Goal: Information Seeking & Learning: Understand process/instructions

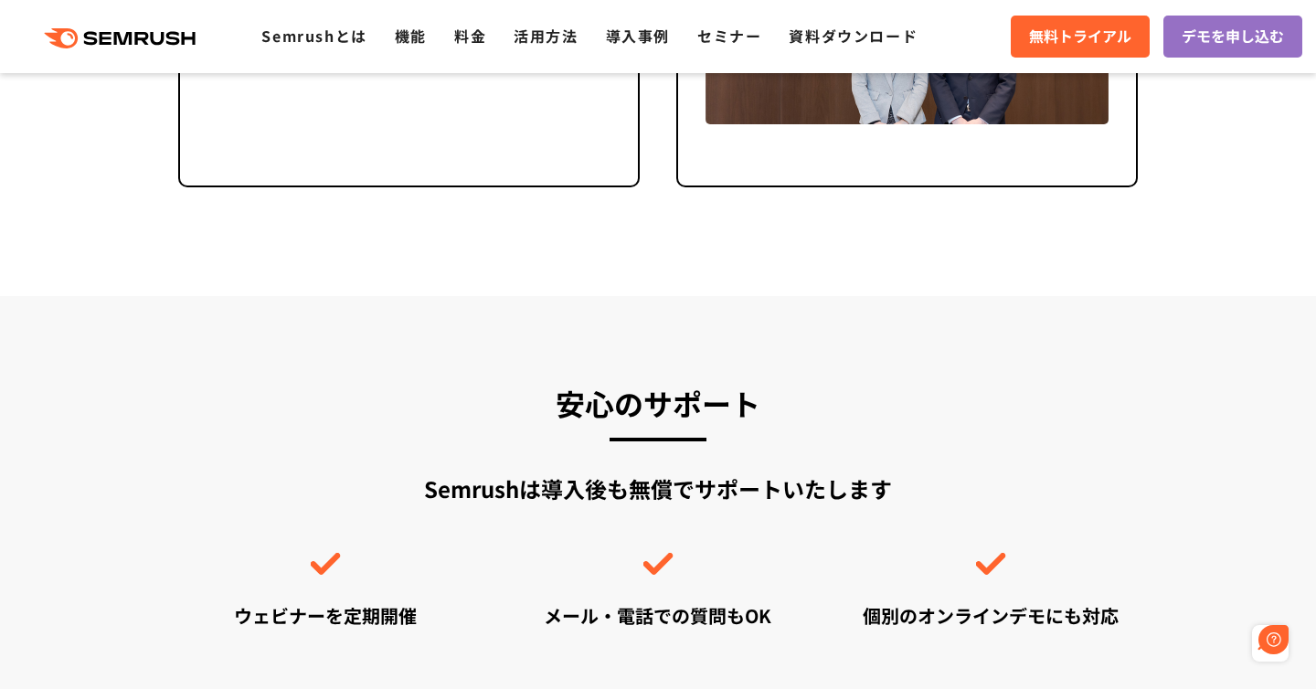
scroll to position [6537, 0]
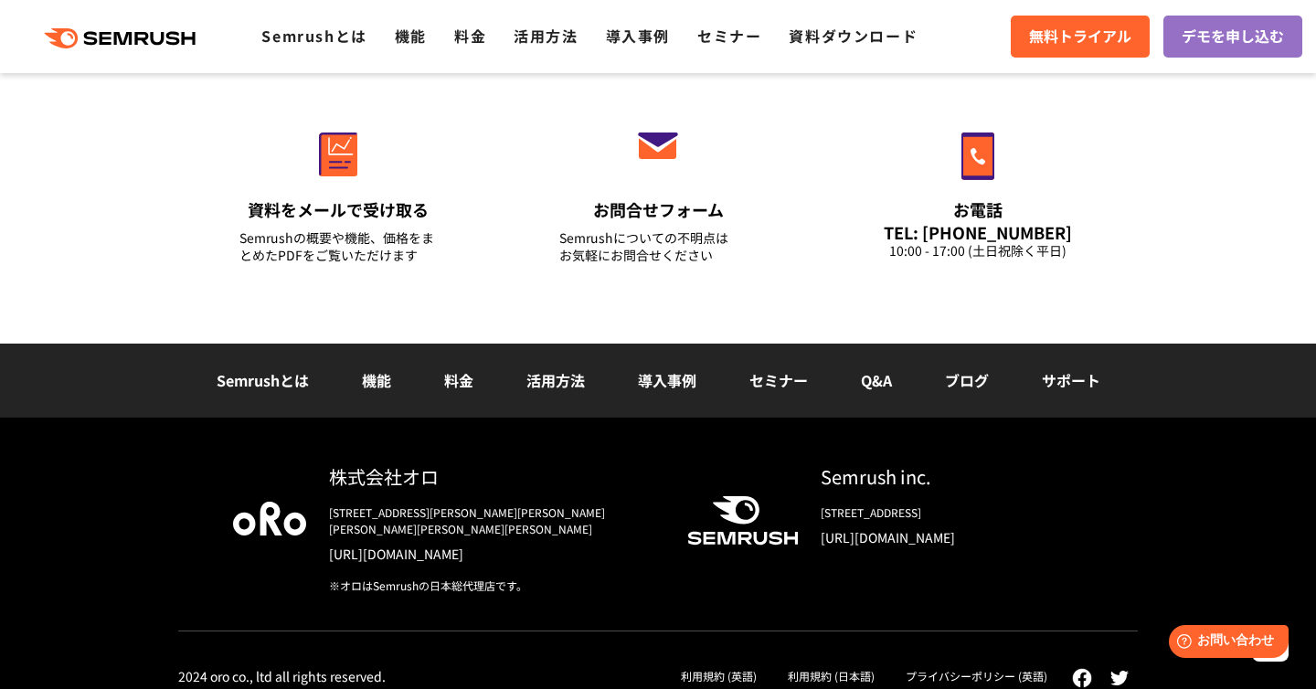
click at [852, 668] on link "利用規約 (日本語)" at bounding box center [831, 676] width 87 height 16
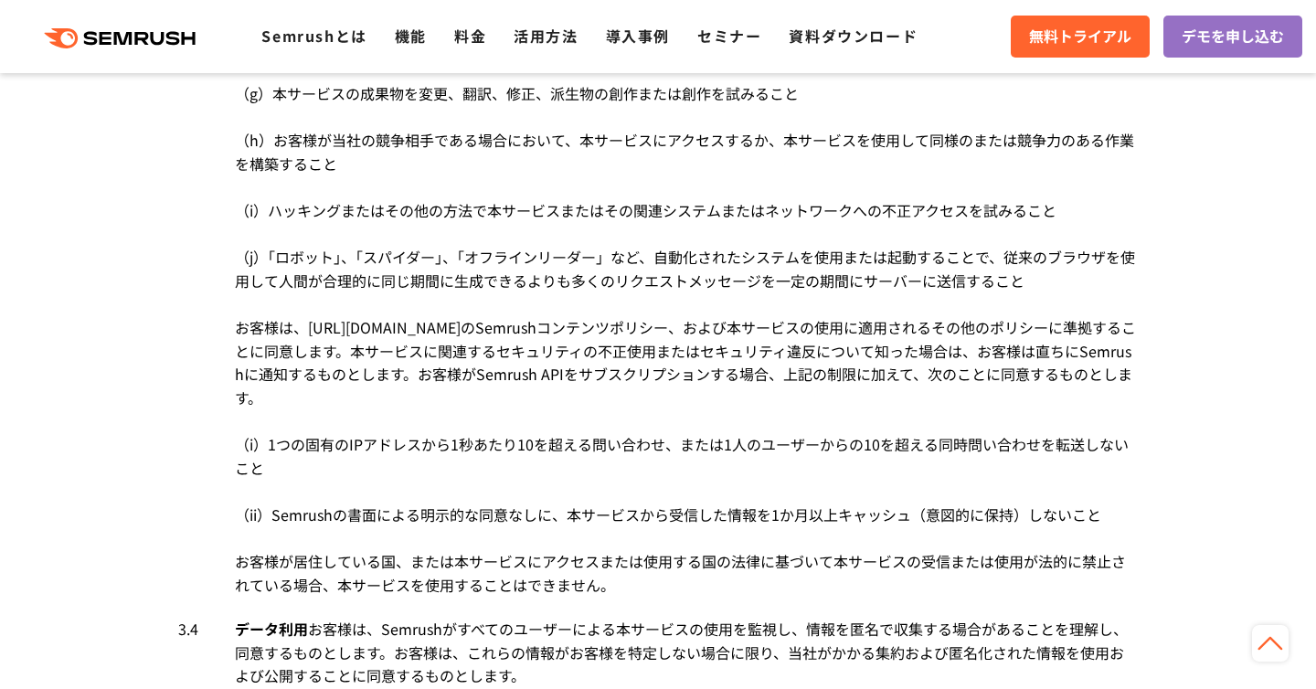
scroll to position [3744, 0]
